Goal: Information Seeking & Learning: Understand process/instructions

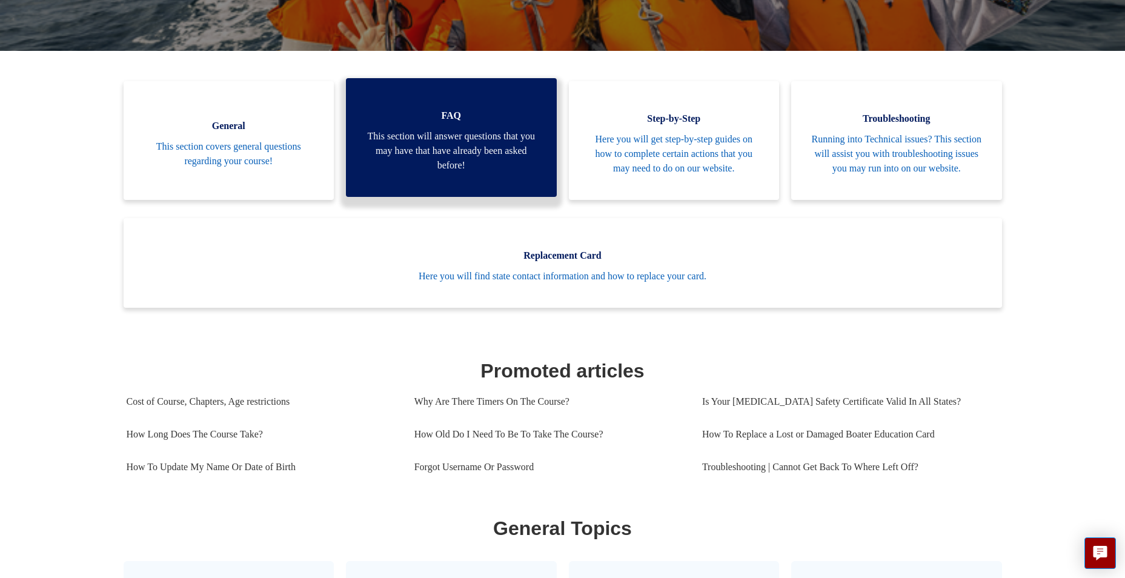
scroll to position [269, 0]
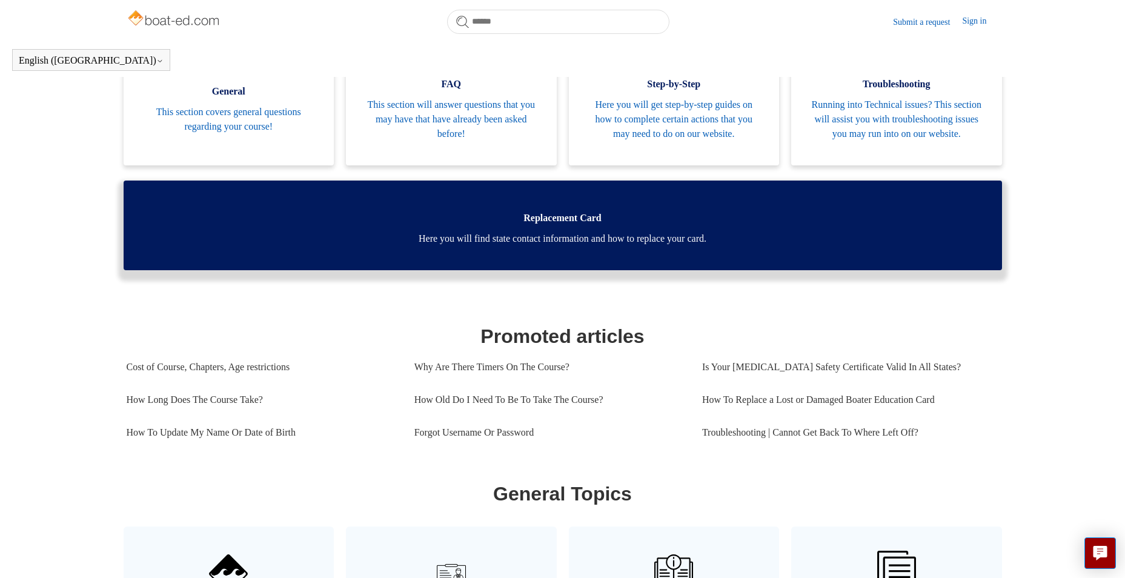
click at [524, 246] on span "Here you will find state contact information and how to replace your card." at bounding box center [563, 238] width 842 height 15
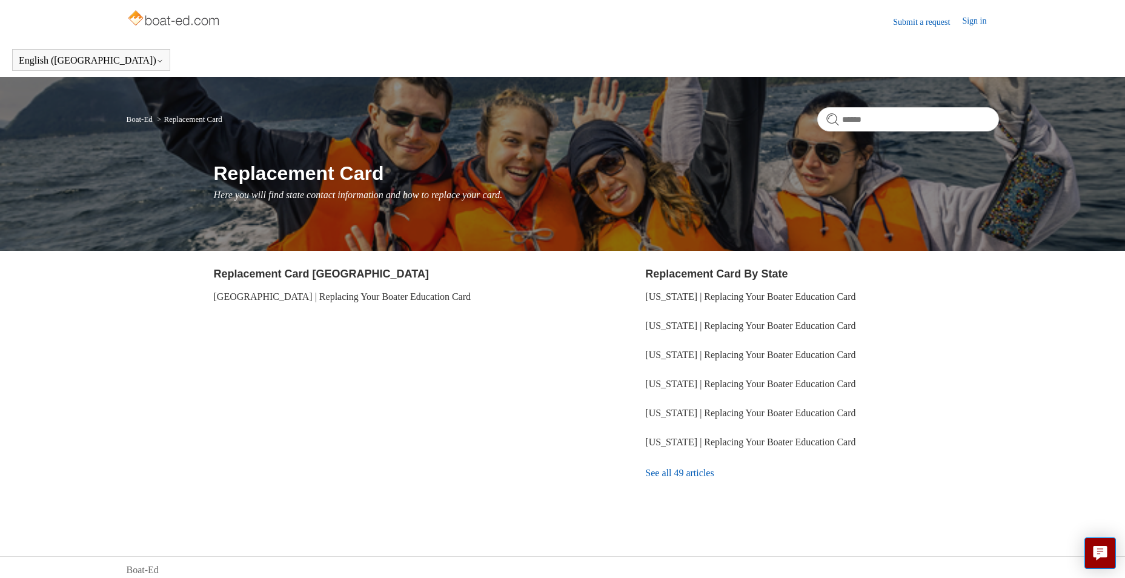
click at [656, 474] on link "See all 49 articles" at bounding box center [821, 473] width 353 height 33
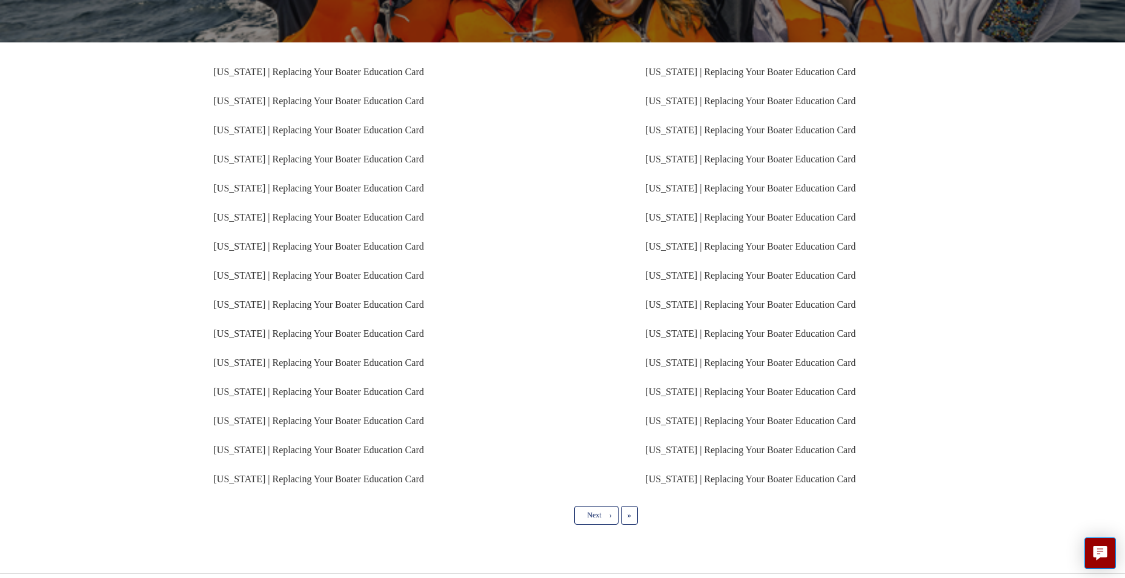
scroll to position [211, 0]
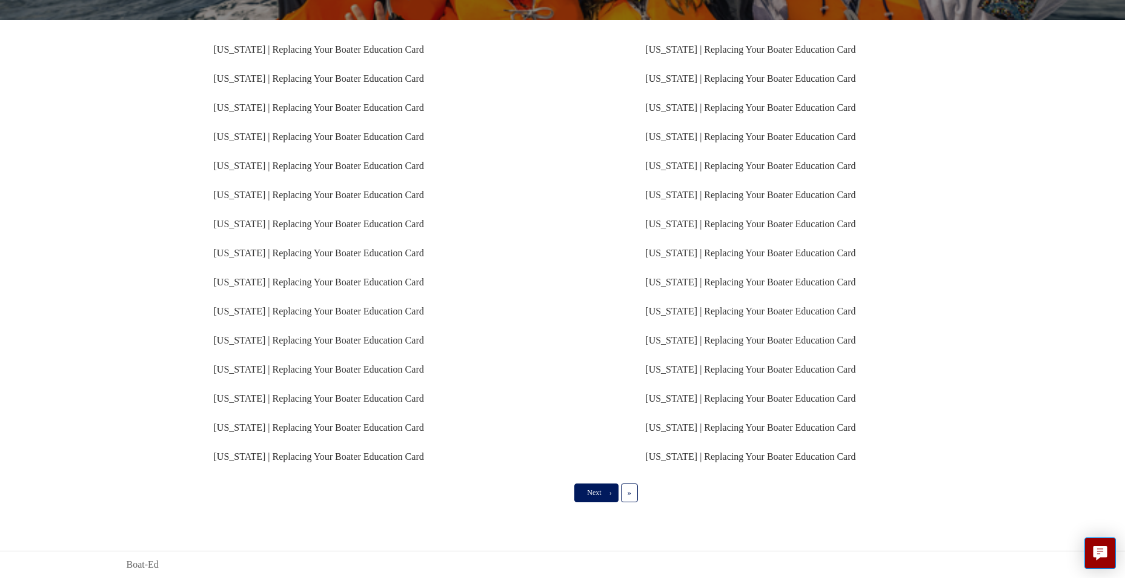
click at [603, 494] on link "Next ›" at bounding box center [596, 492] width 44 height 18
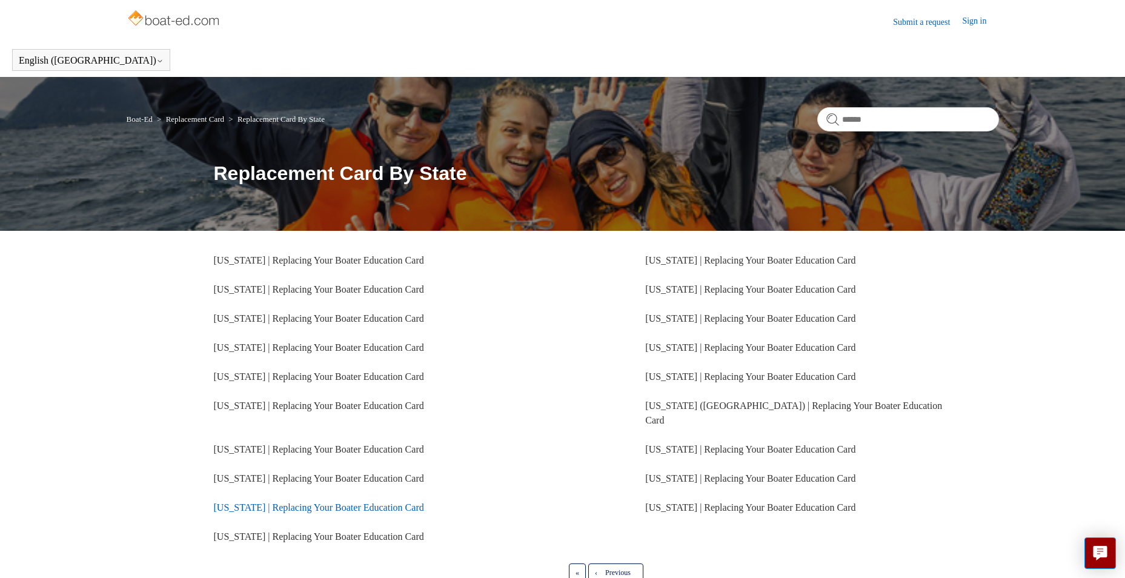
click at [225, 502] on link "[US_STATE] | Replacing Your Boater Education Card" at bounding box center [319, 507] width 210 height 10
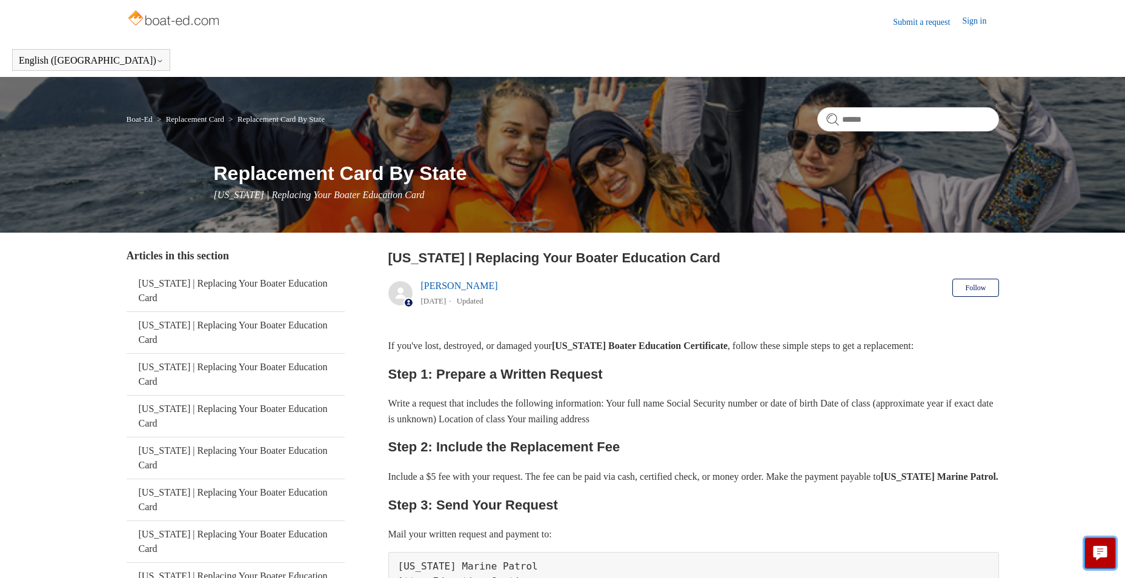
click at [1100, 551] on icon "Live chat" at bounding box center [1100, 552] width 14 height 12
click at [777, 542] on p "Mail your written request and payment to:" at bounding box center [693, 534] width 611 height 16
